Goal: Transaction & Acquisition: Purchase product/service

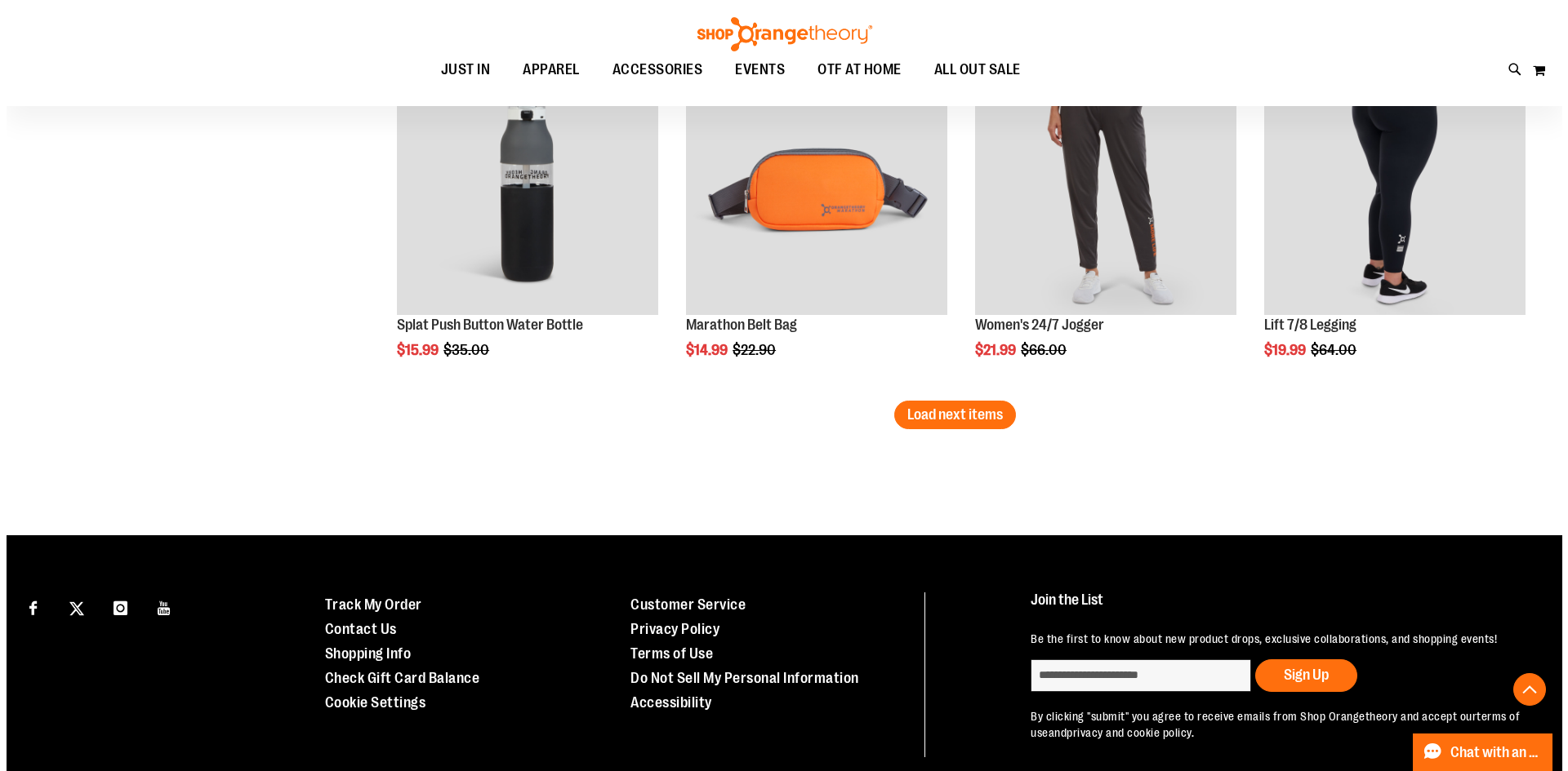
scroll to position [5081, 0]
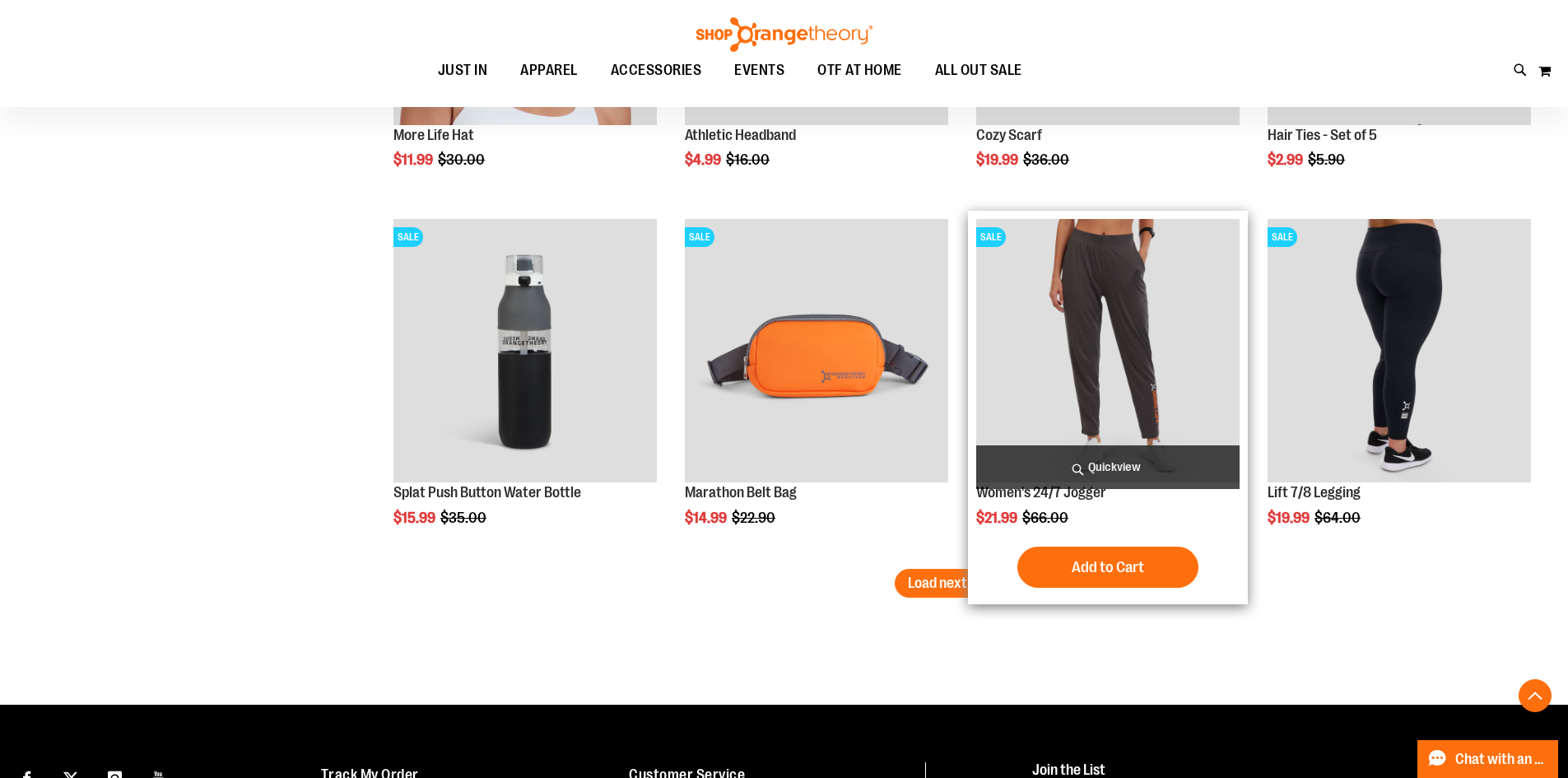
click at [1143, 471] on span "Quickview" at bounding box center [1108, 467] width 264 height 44
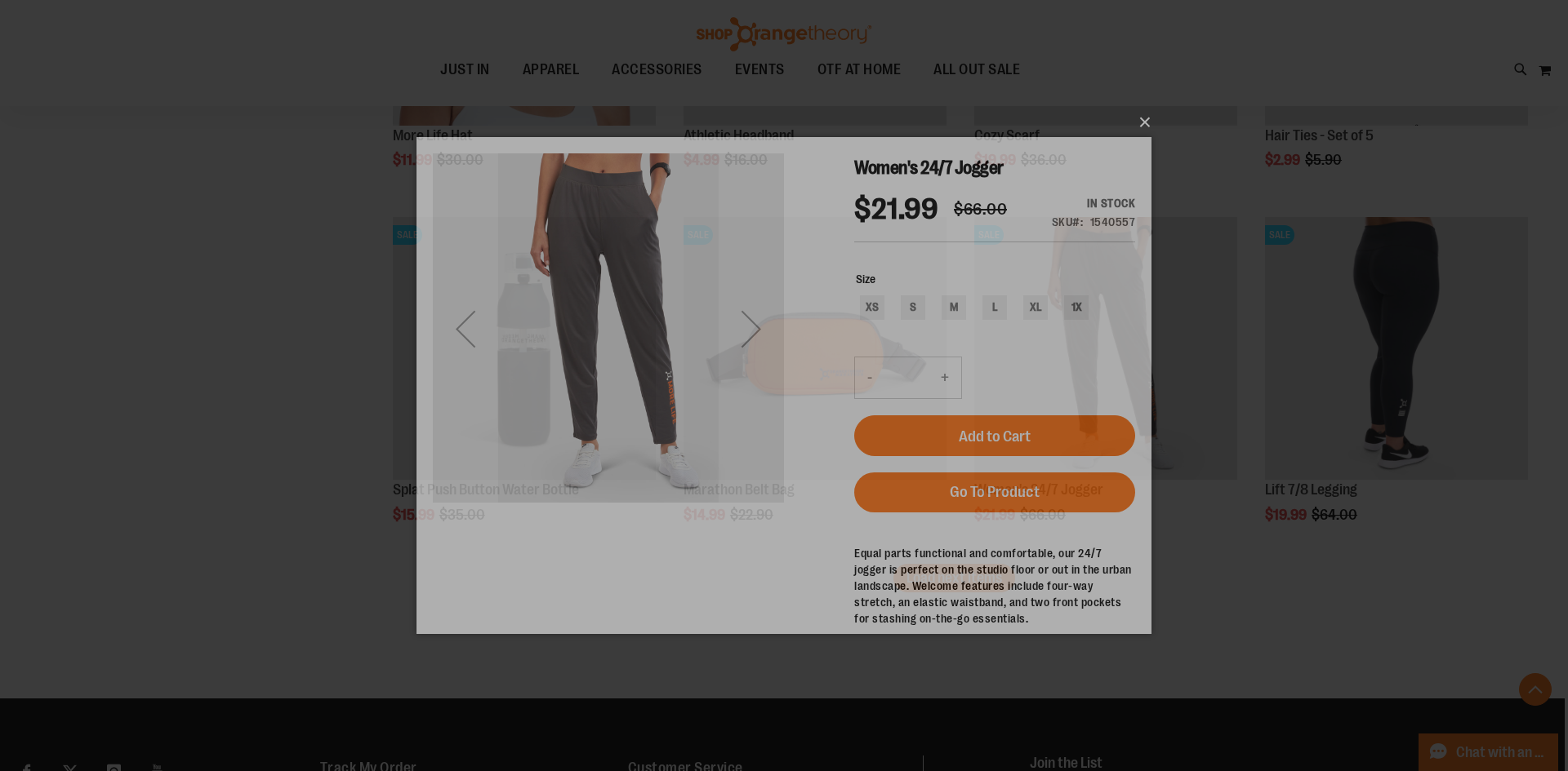
scroll to position [0, 0]
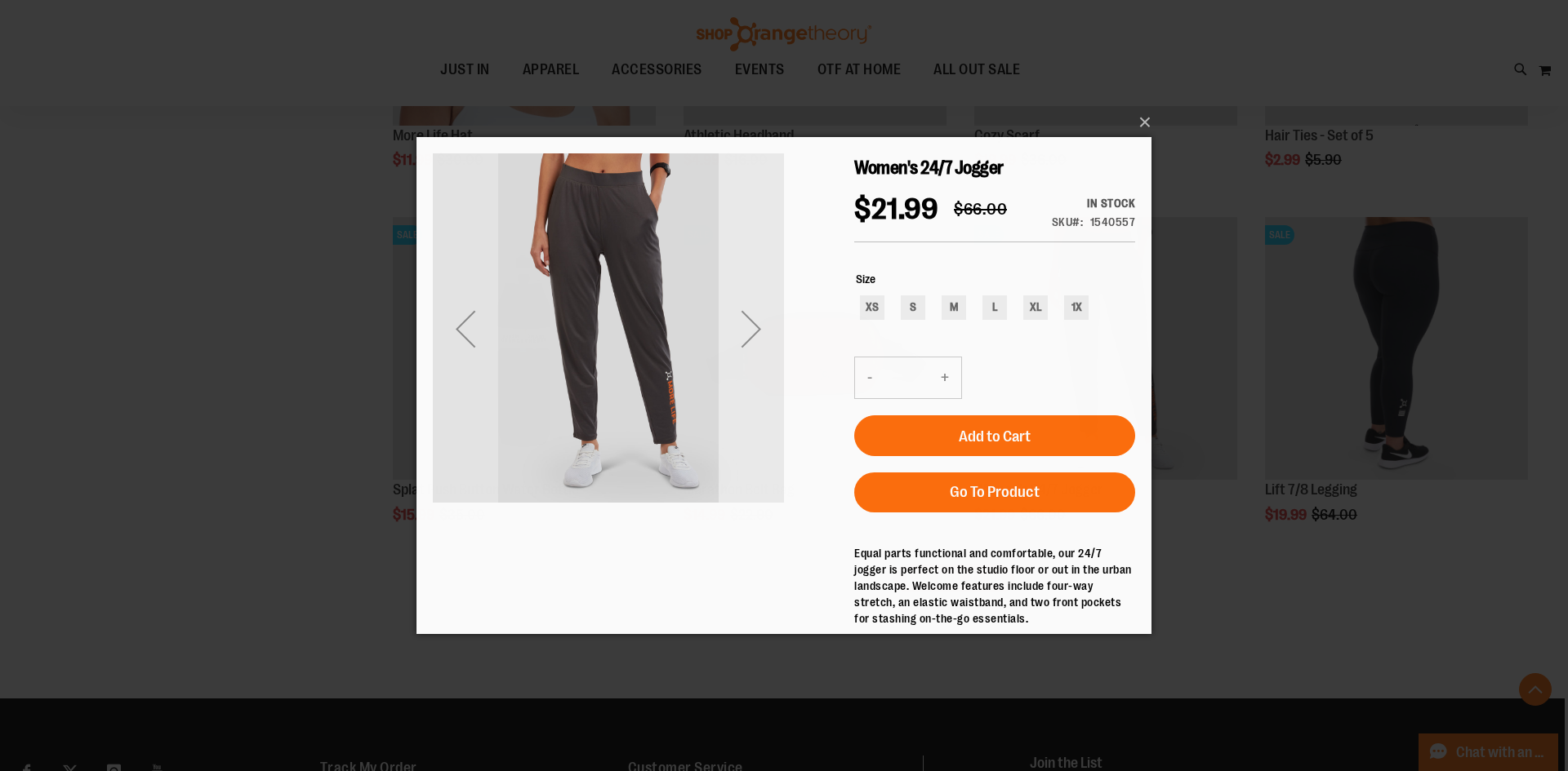
click at [754, 360] on div "Next" at bounding box center [751, 329] width 65 height 65
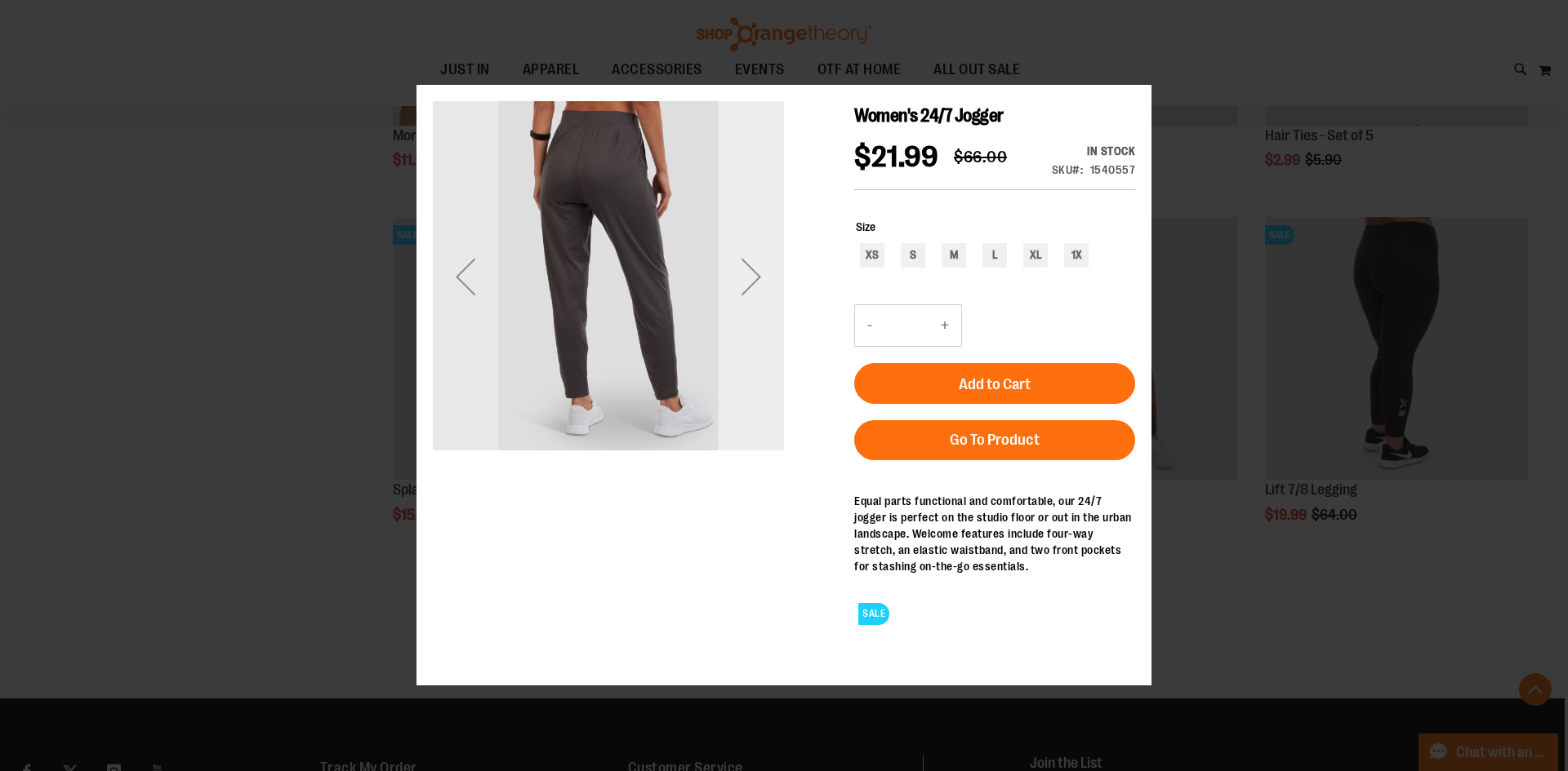
click at [754, 361] on div "Next" at bounding box center [751, 276] width 65 height 351
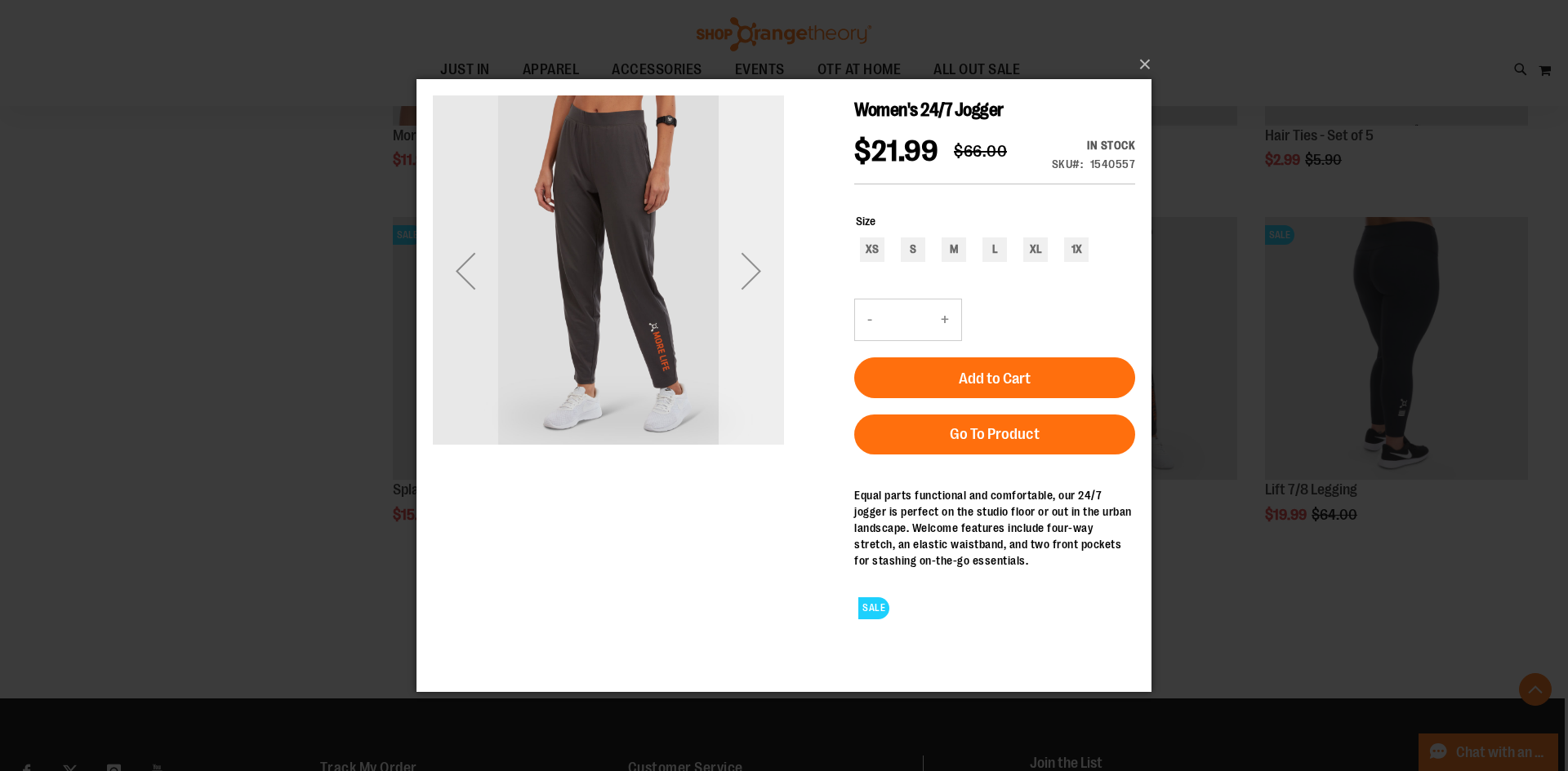
click at [754, 354] on div "Next" at bounding box center [751, 269] width 65 height 351
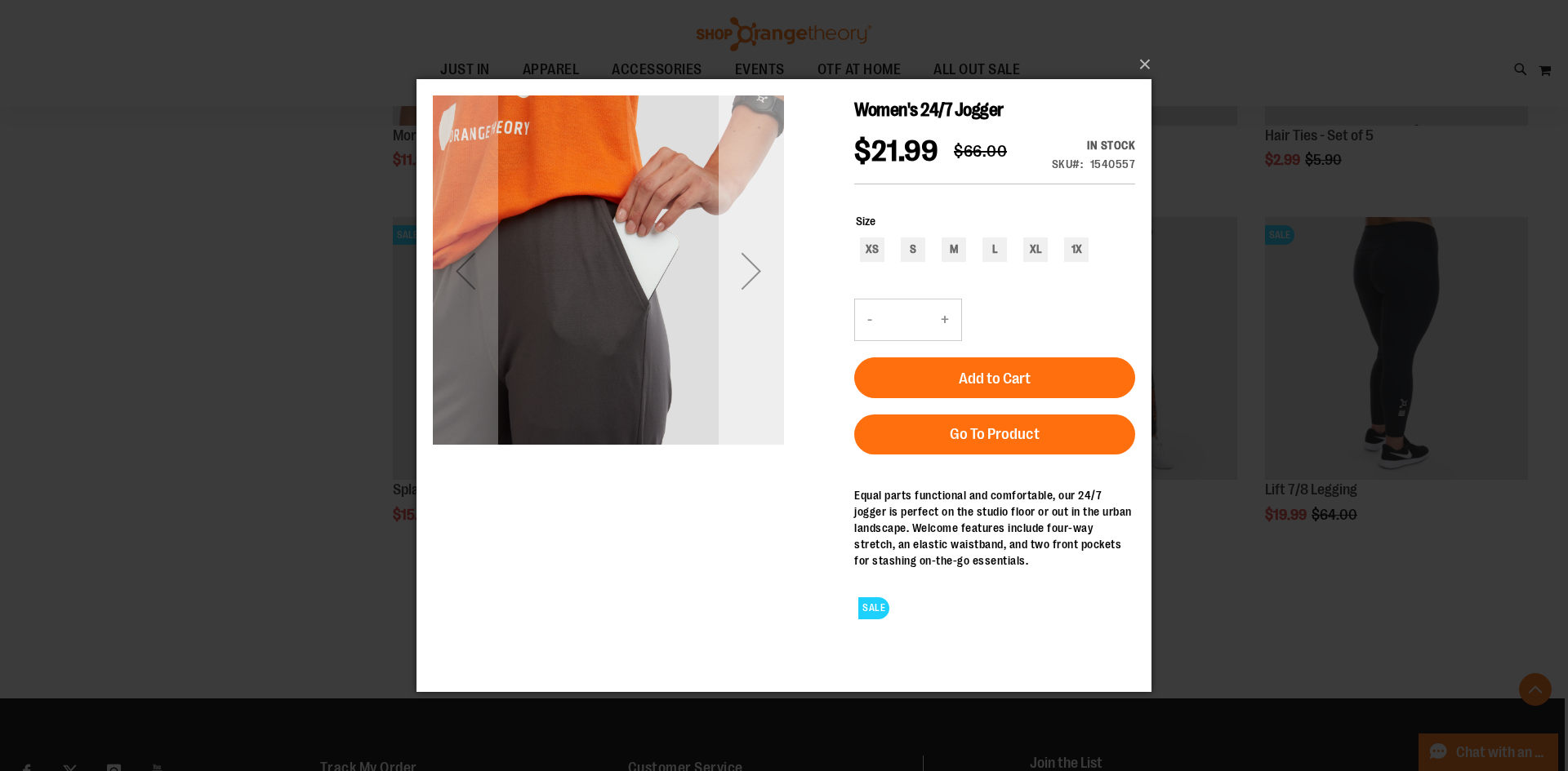
click at [754, 354] on div "Next" at bounding box center [751, 269] width 65 height 351
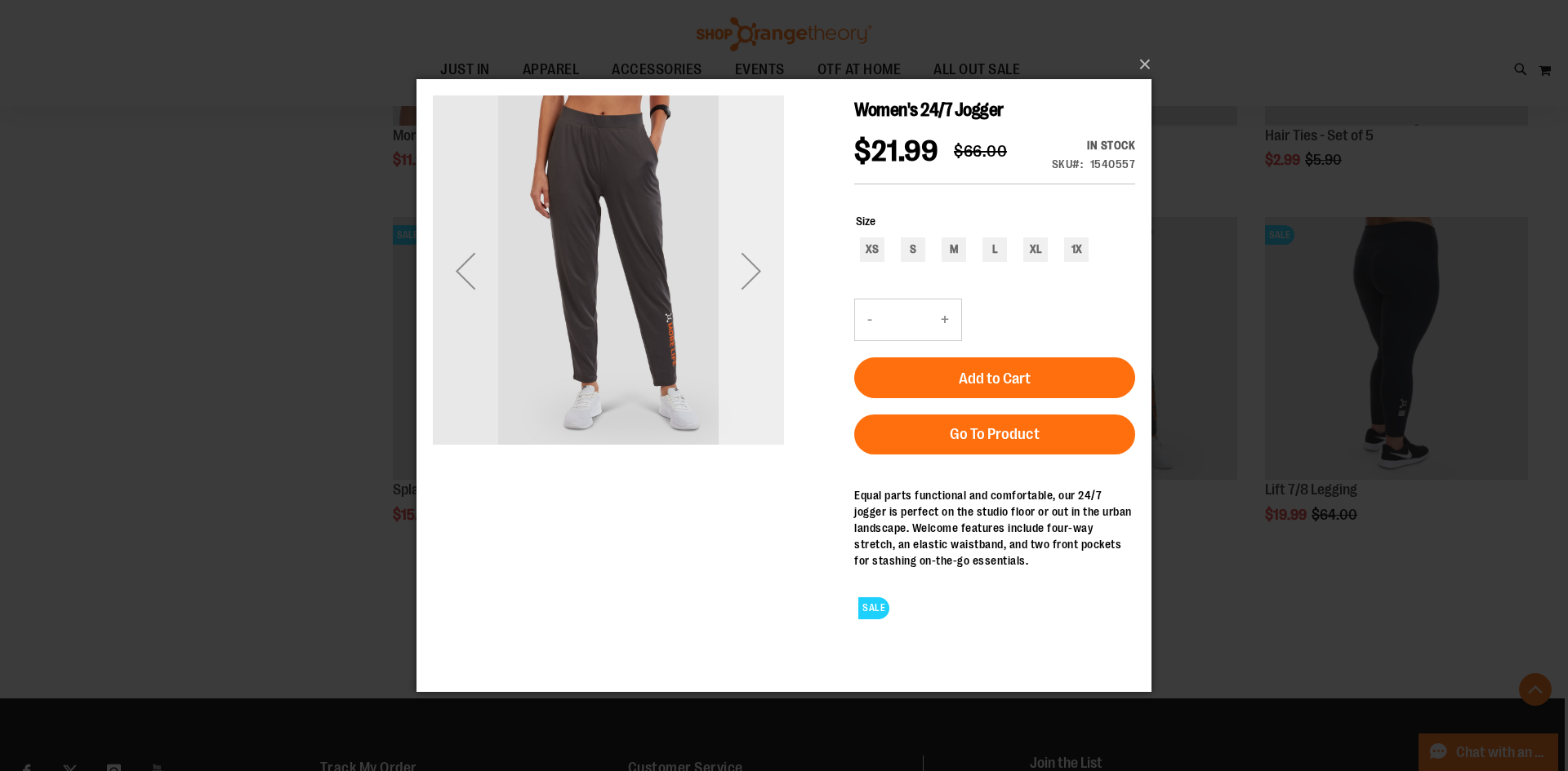
click at [754, 354] on div "Next" at bounding box center [751, 269] width 65 height 351
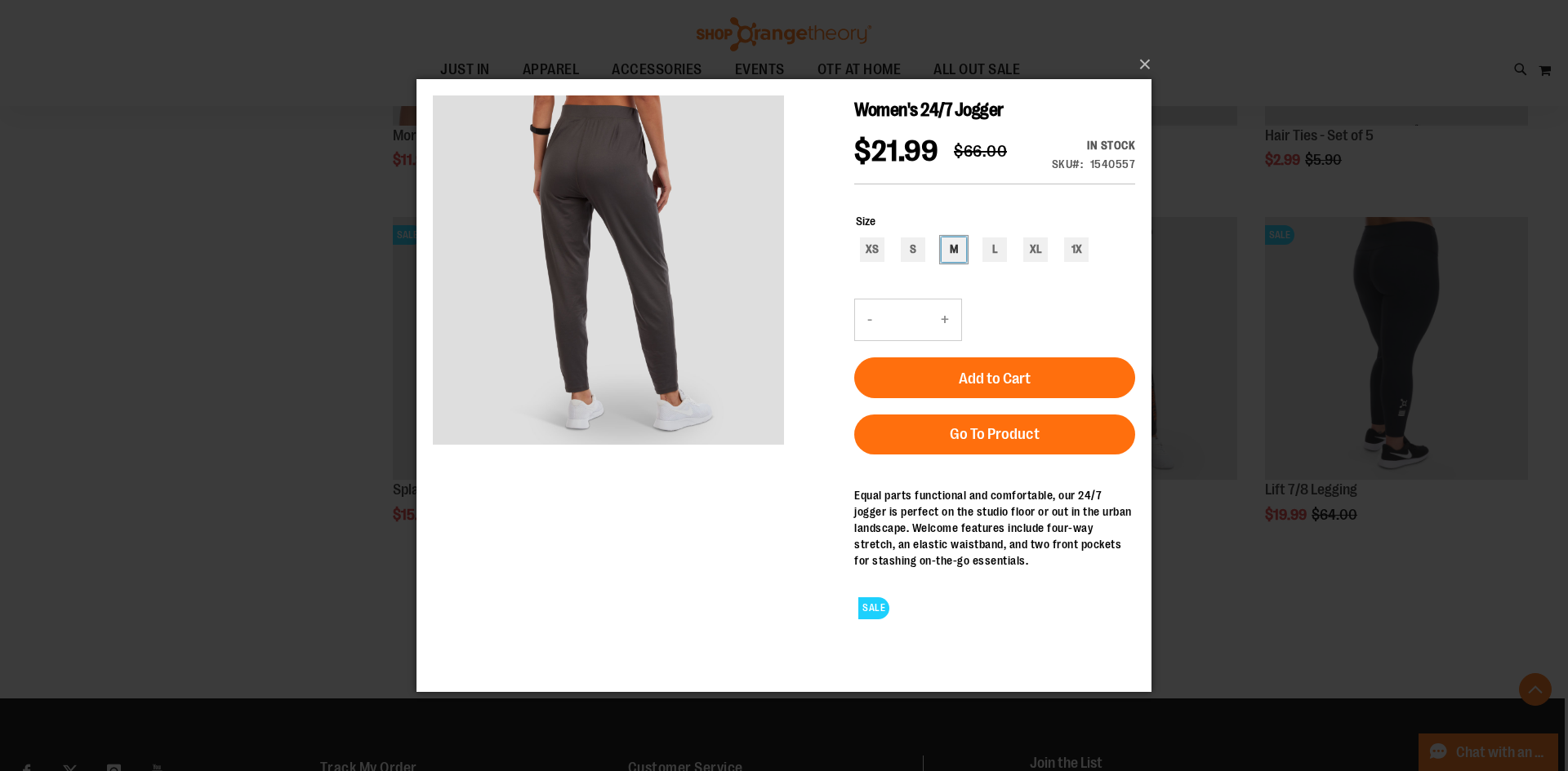
click at [953, 261] on div "M" at bounding box center [953, 248] width 24 height 24
type input "***"
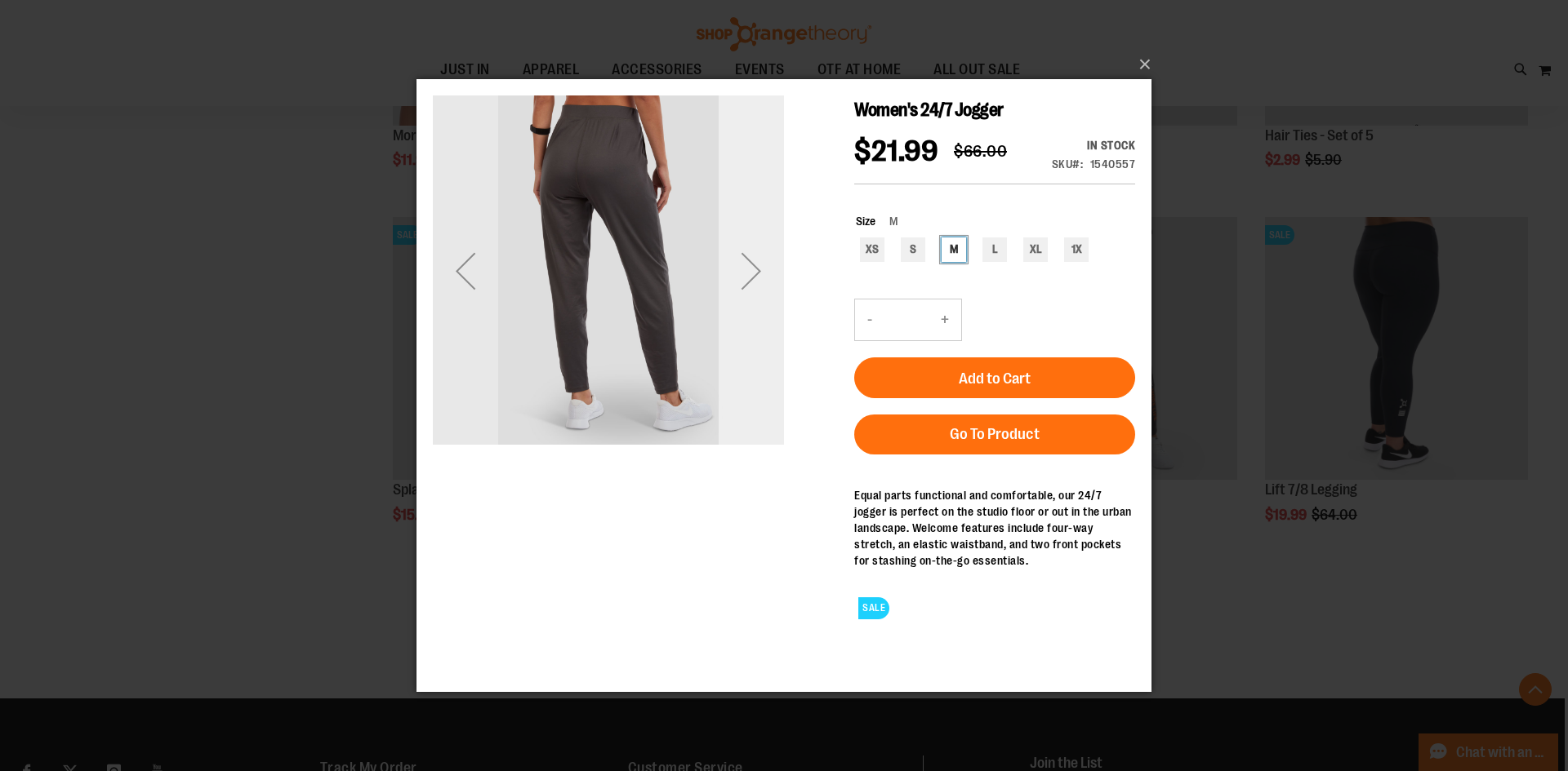
click at [738, 303] on div "Next" at bounding box center [751, 269] width 65 height 351
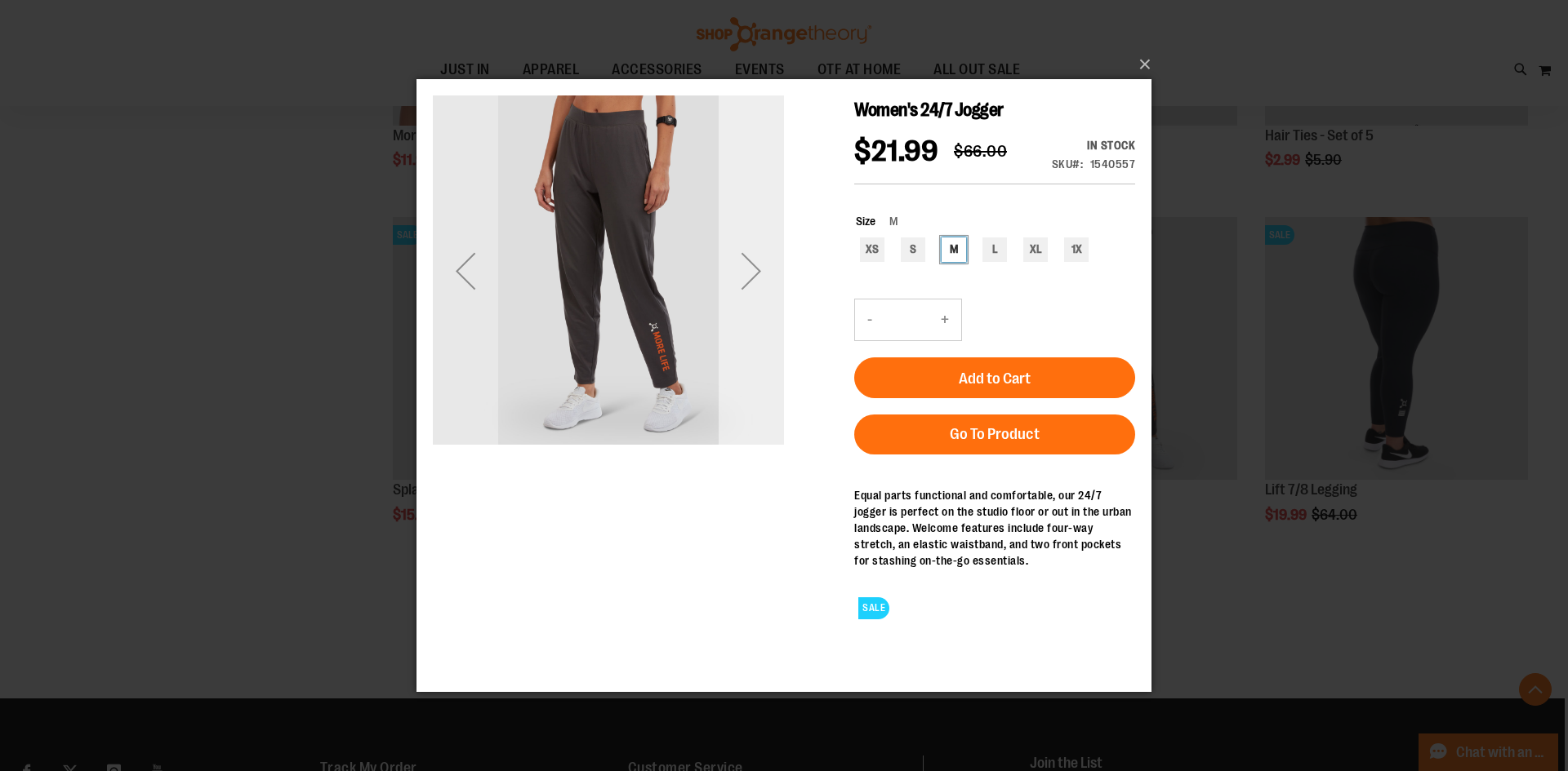
click at [738, 303] on div "Next" at bounding box center [751, 269] width 65 height 351
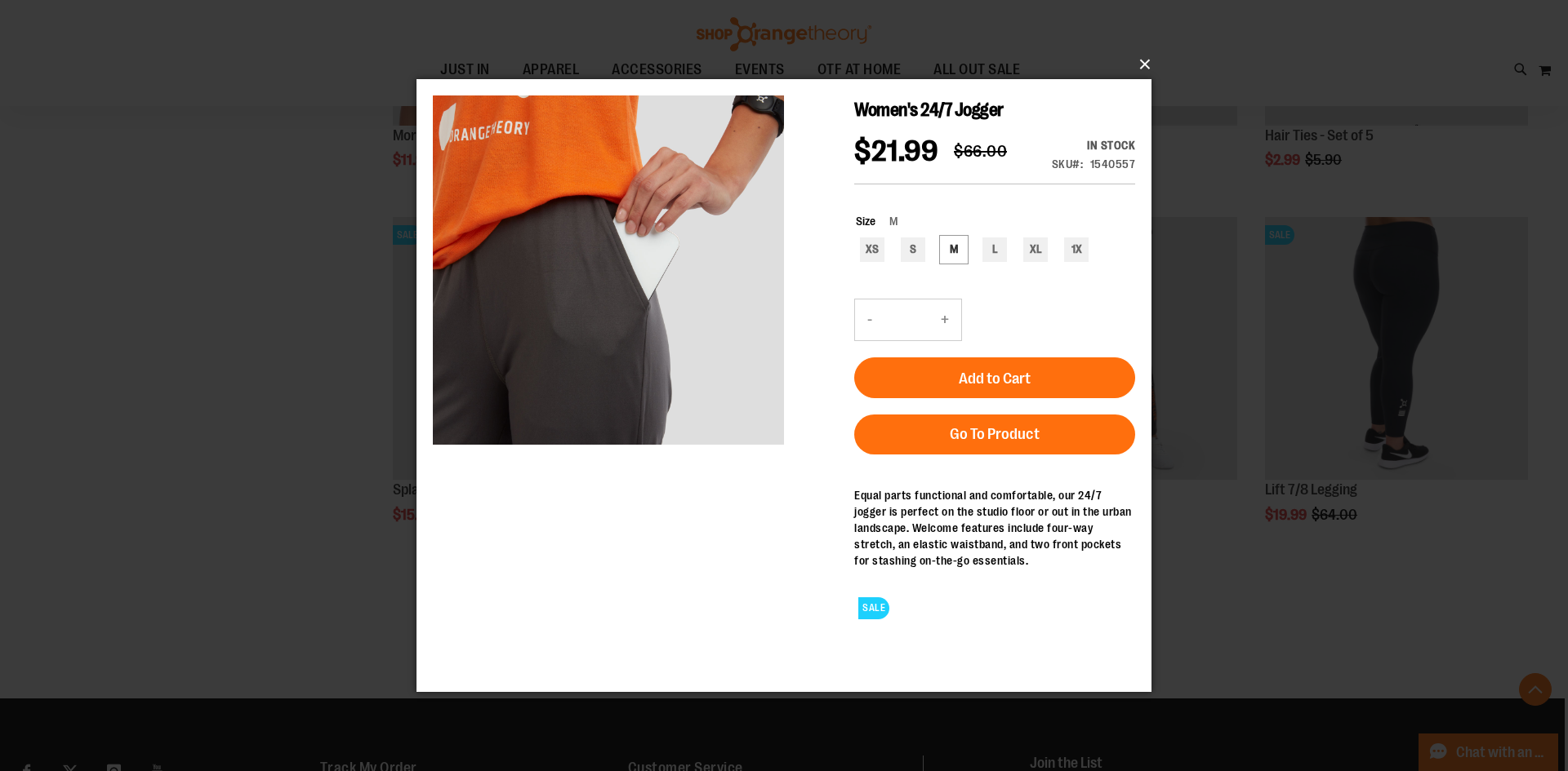
click at [1151, 62] on button "×" at bounding box center [789, 63] width 735 height 36
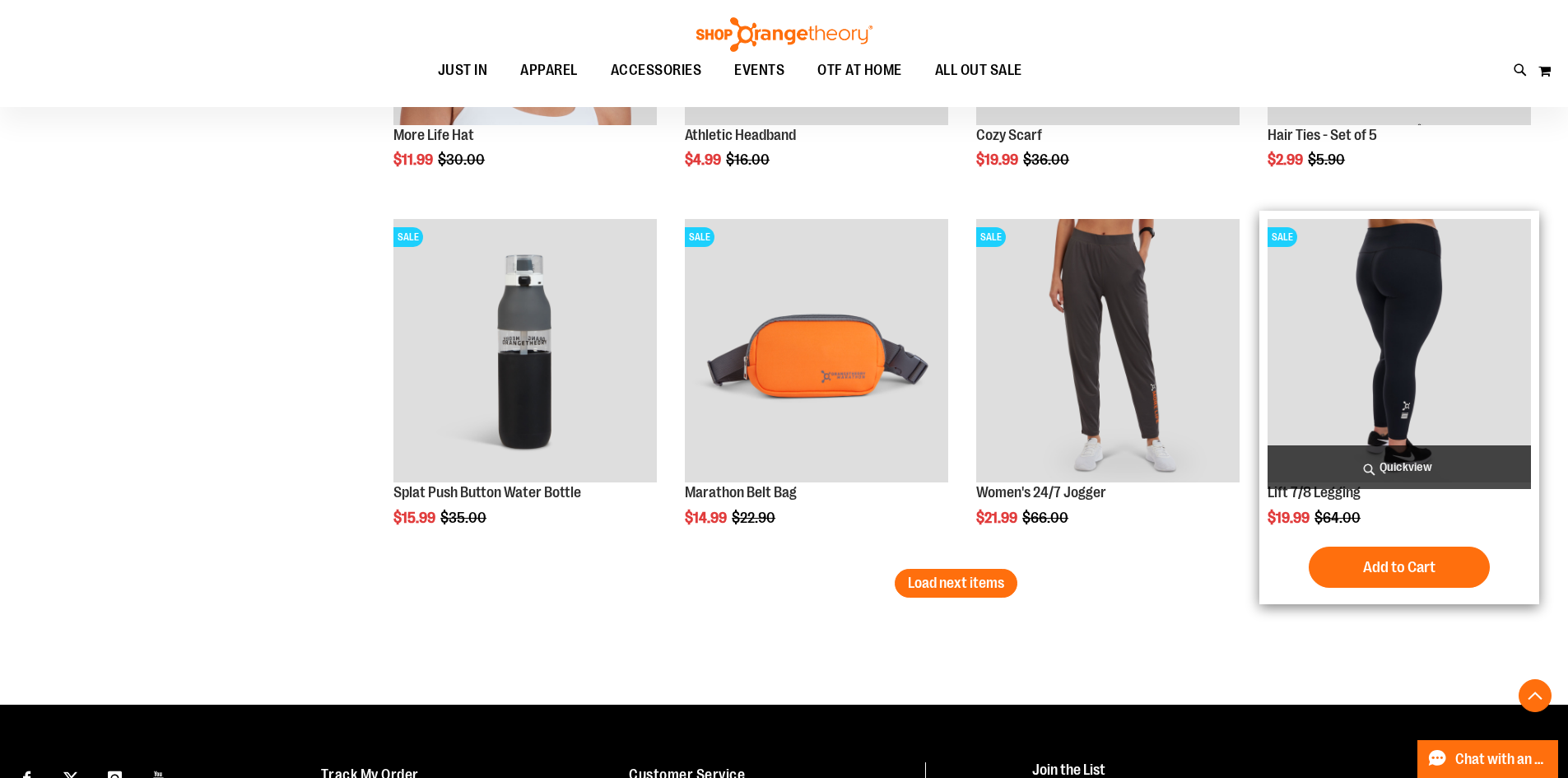
click at [1397, 464] on span "Quickview" at bounding box center [1399, 467] width 264 height 44
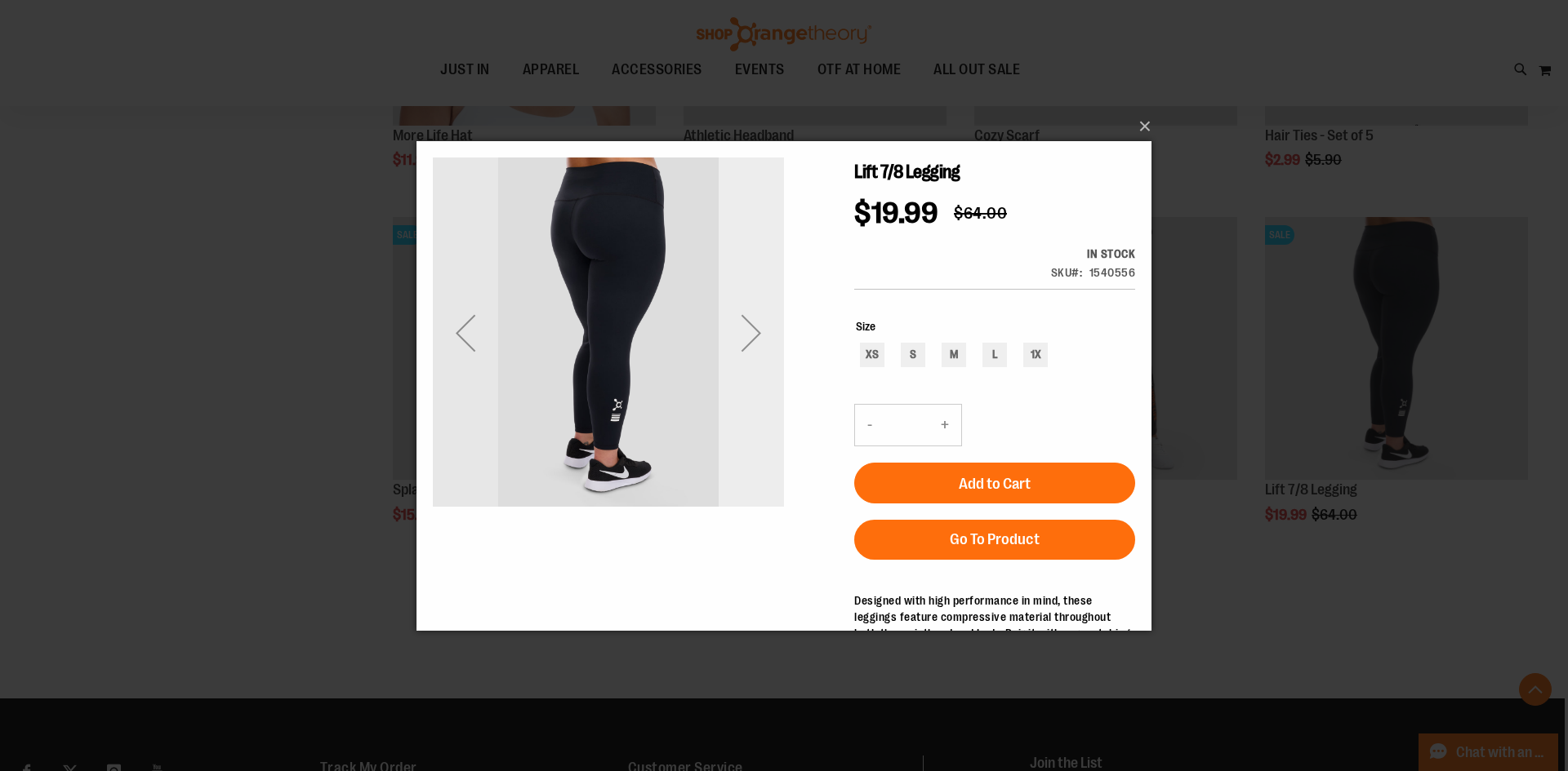
click at [755, 413] on div "Next" at bounding box center [751, 332] width 65 height 351
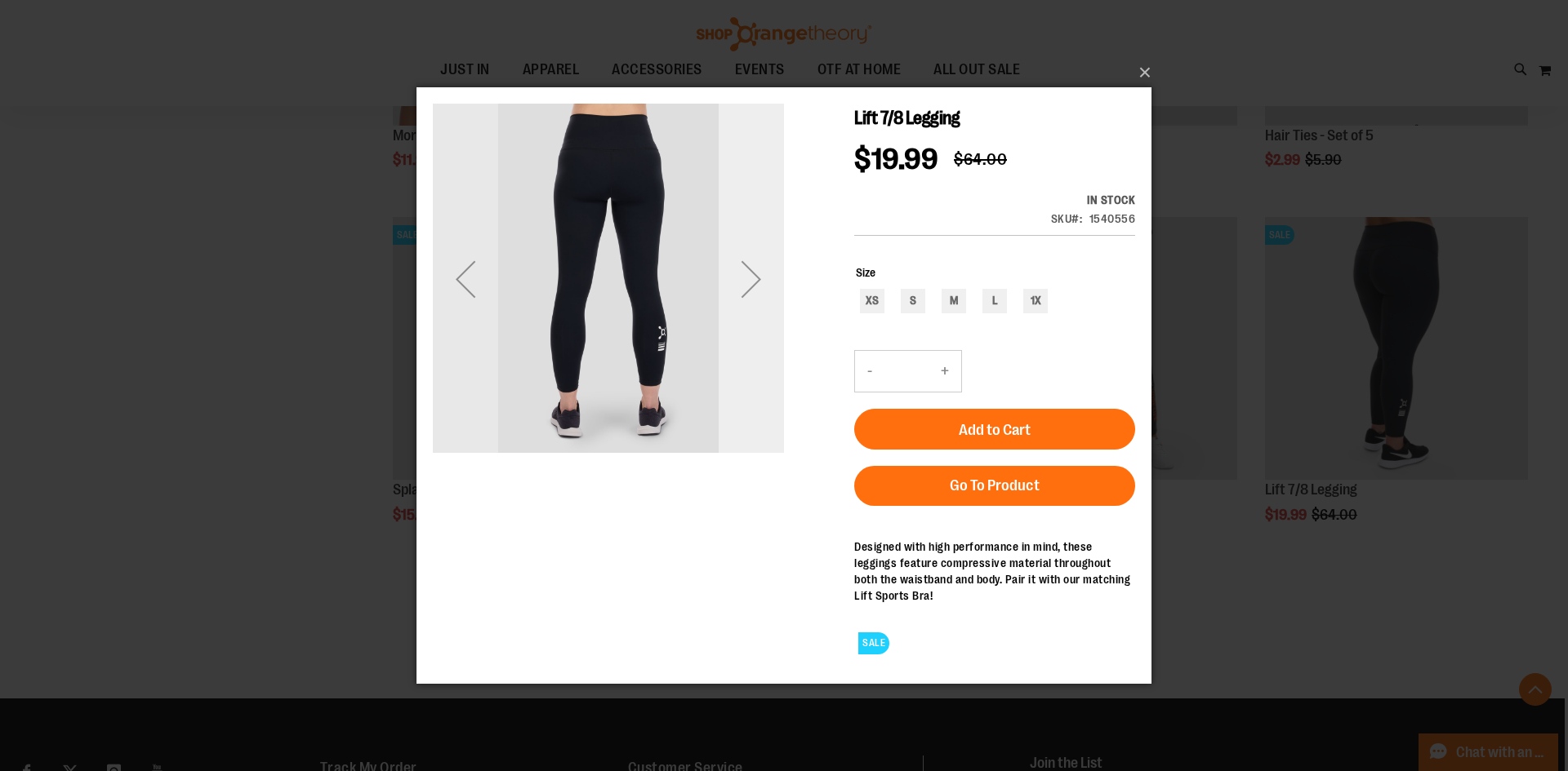
click at [755, 385] on div "Next" at bounding box center [751, 278] width 65 height 351
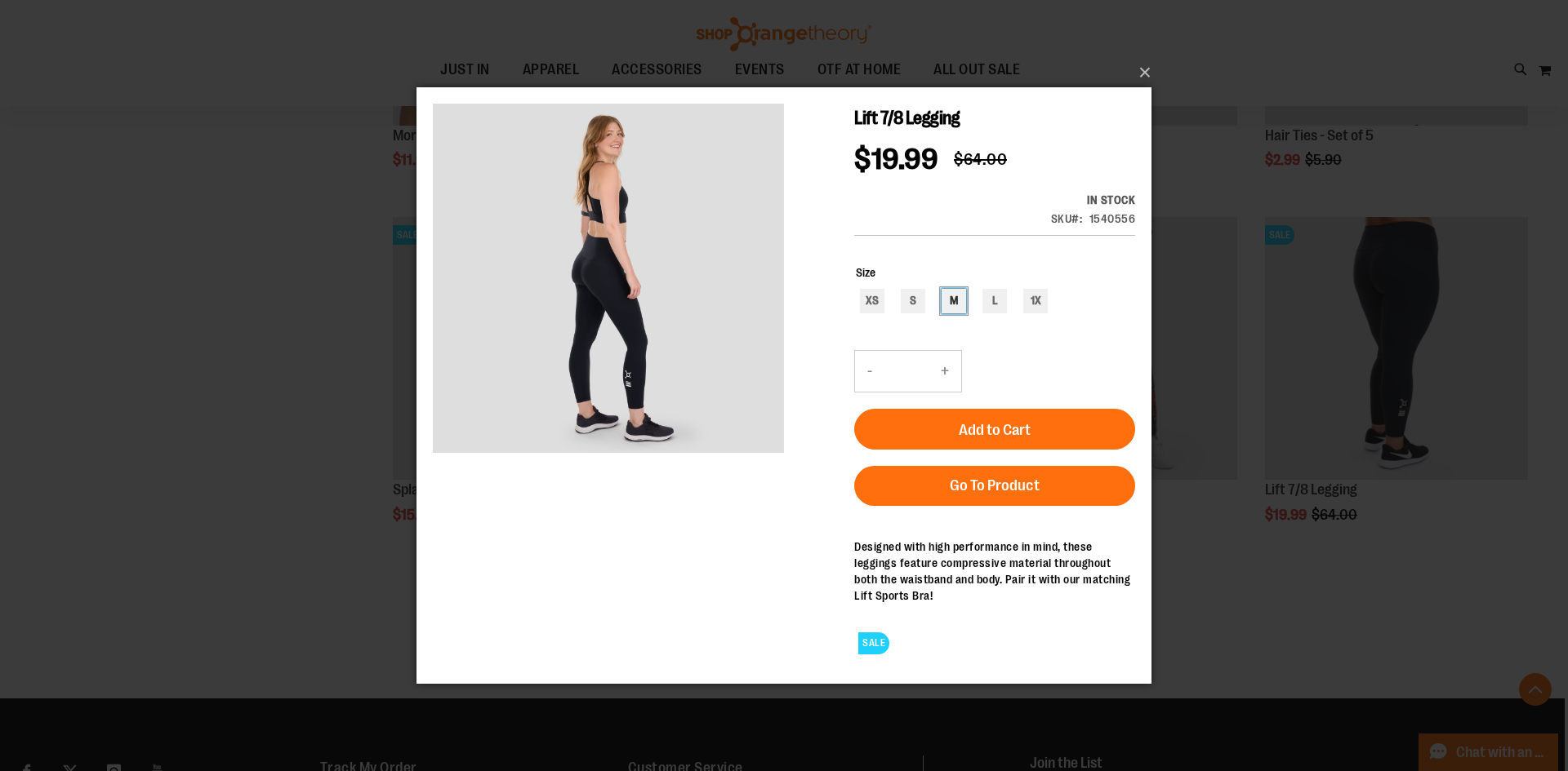
click at [953, 304] on div "M" at bounding box center [953, 300] width 24 height 24
type input "***"
click at [1148, 63] on button "×" at bounding box center [789, 72] width 735 height 36
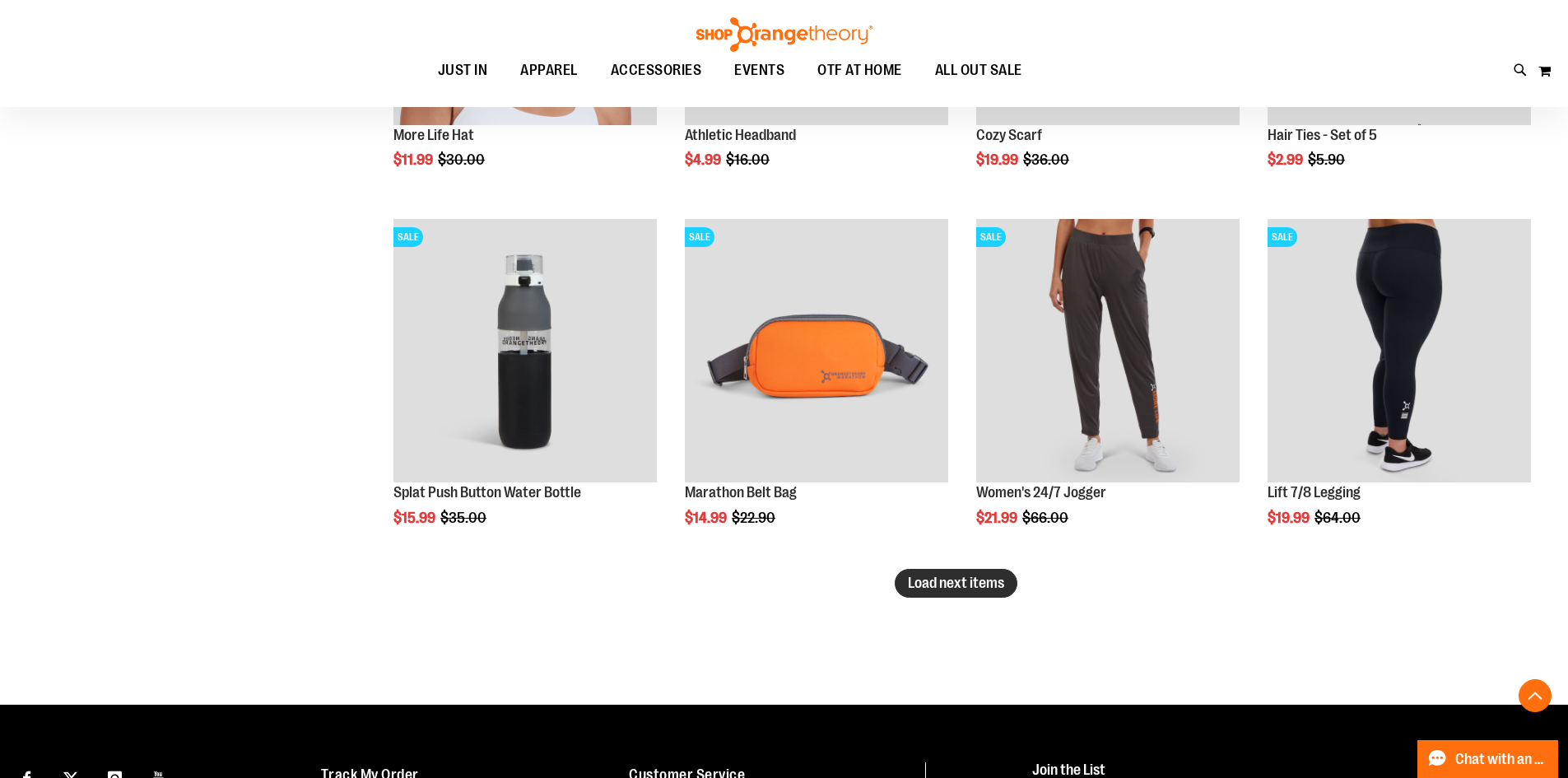
click at [993, 583] on span "Load next items" at bounding box center [955, 583] width 96 height 16
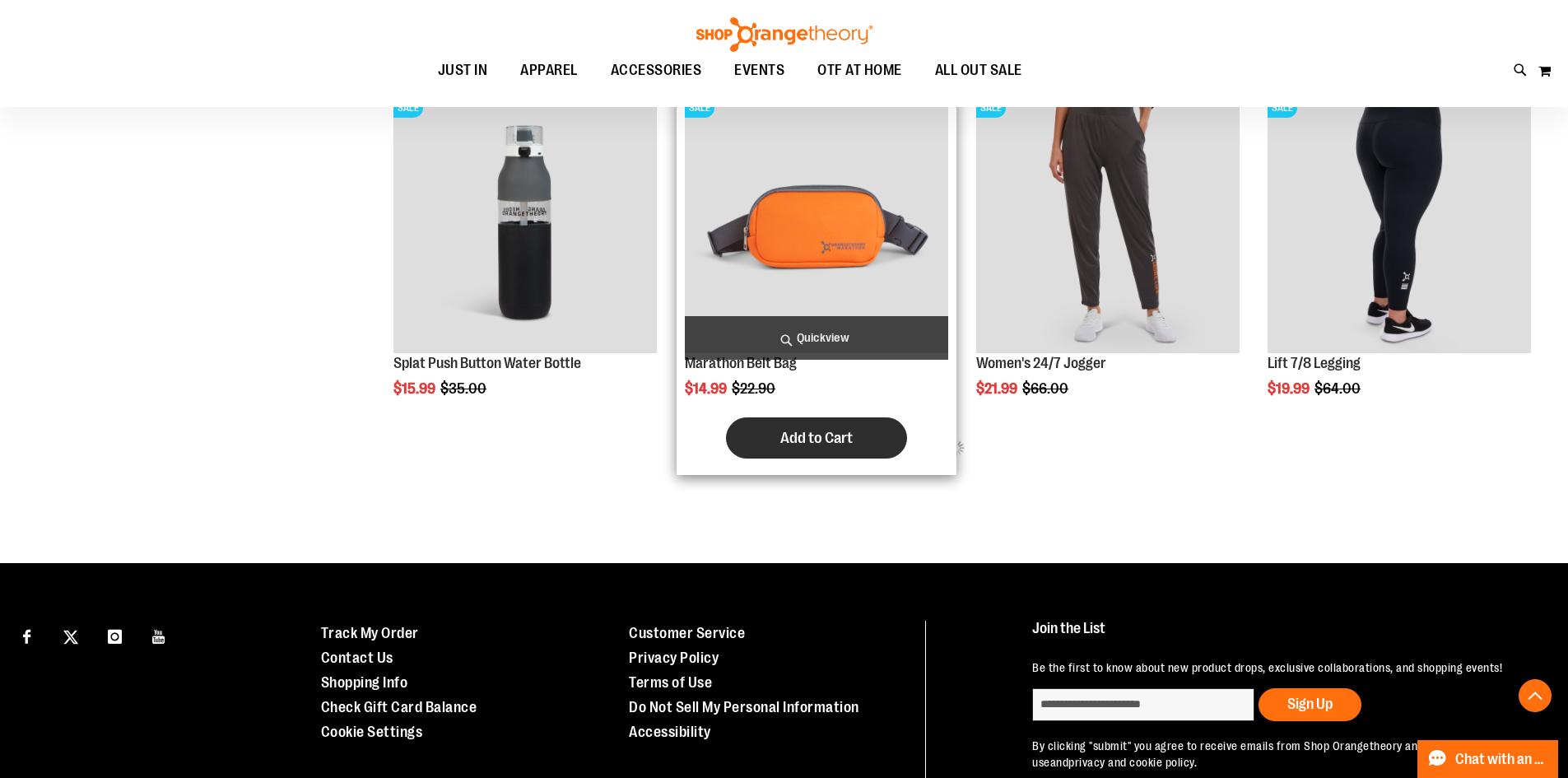
scroll to position [5365, 0]
